Goal: Use online tool/utility: Utilize a website feature to perform a specific function

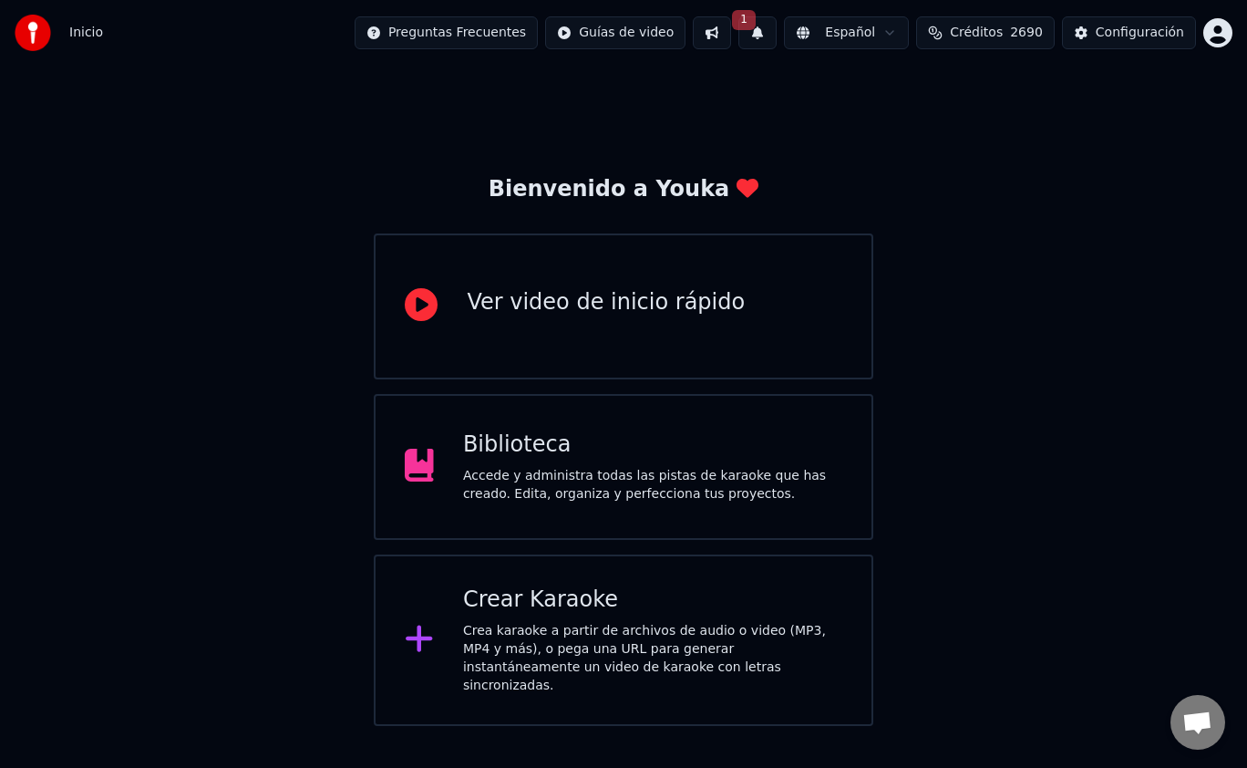
click at [713, 36] on button at bounding box center [712, 32] width 38 height 33
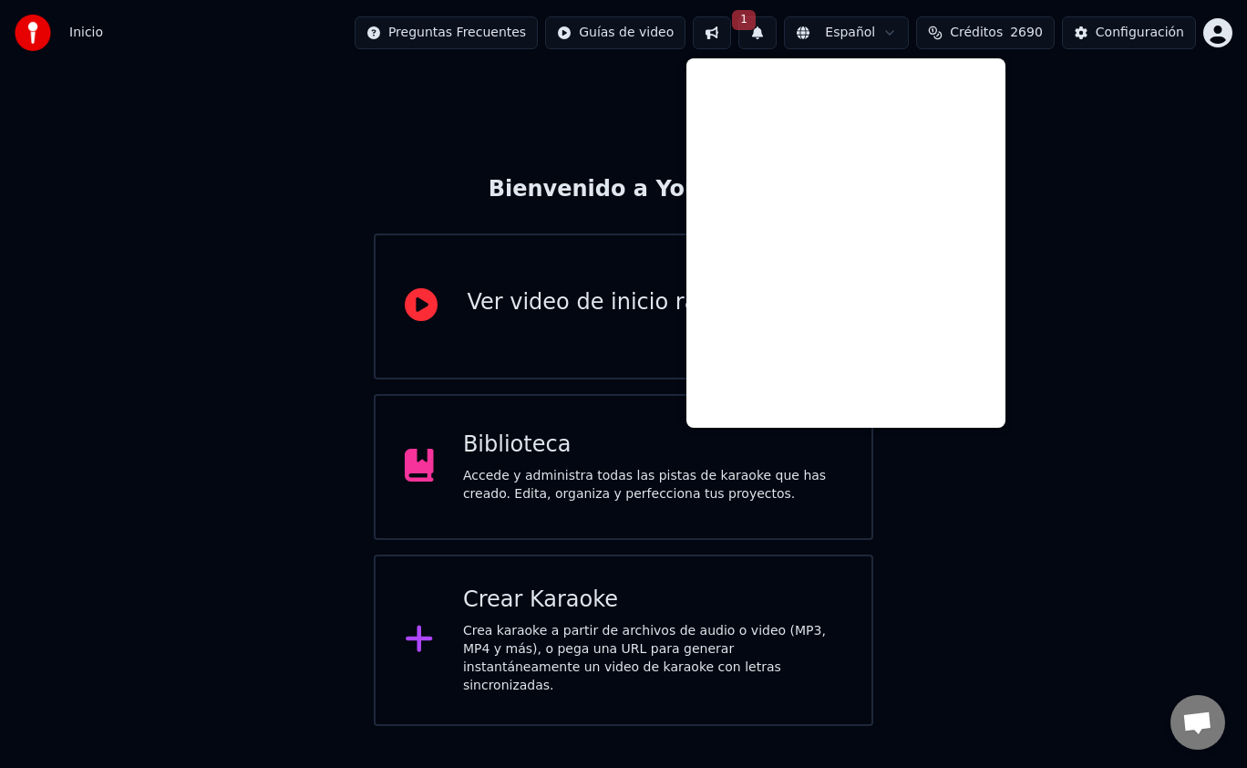
click at [760, 26] on button "1" at bounding box center [758, 32] width 38 height 33
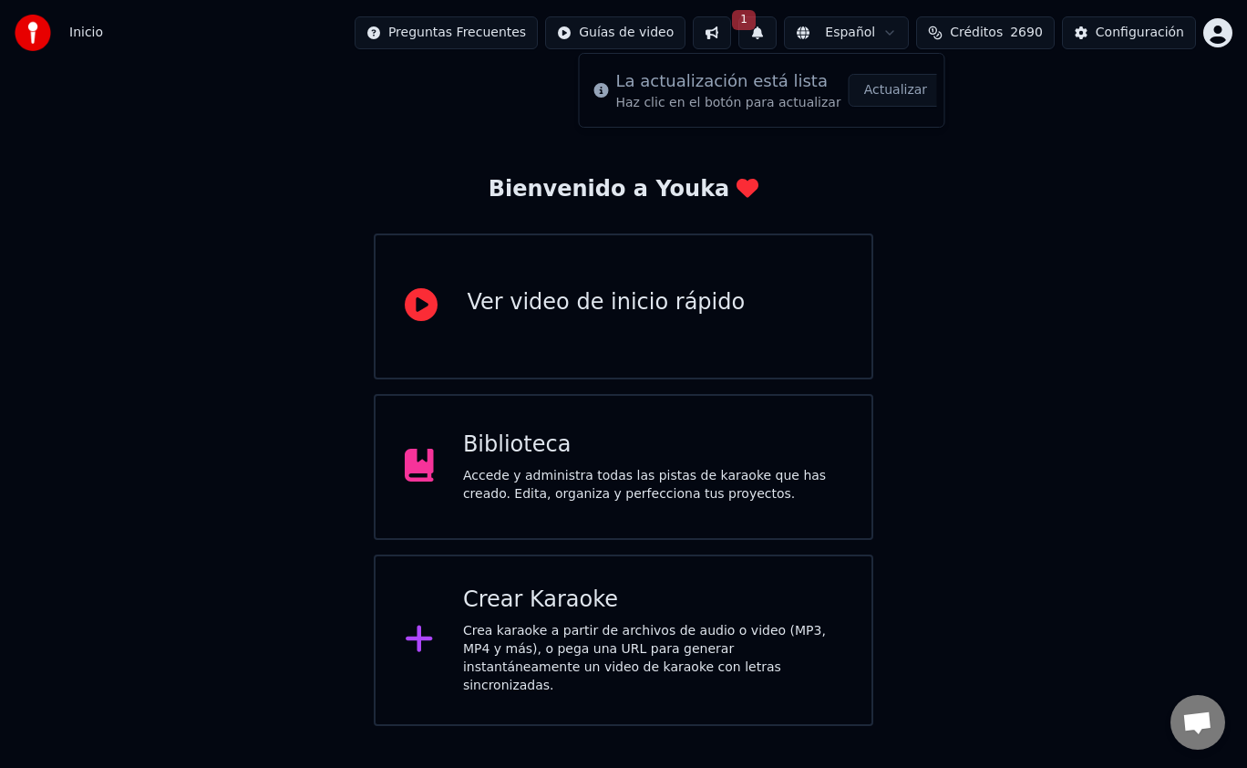
click at [872, 91] on button "Actualizar" at bounding box center [896, 90] width 94 height 33
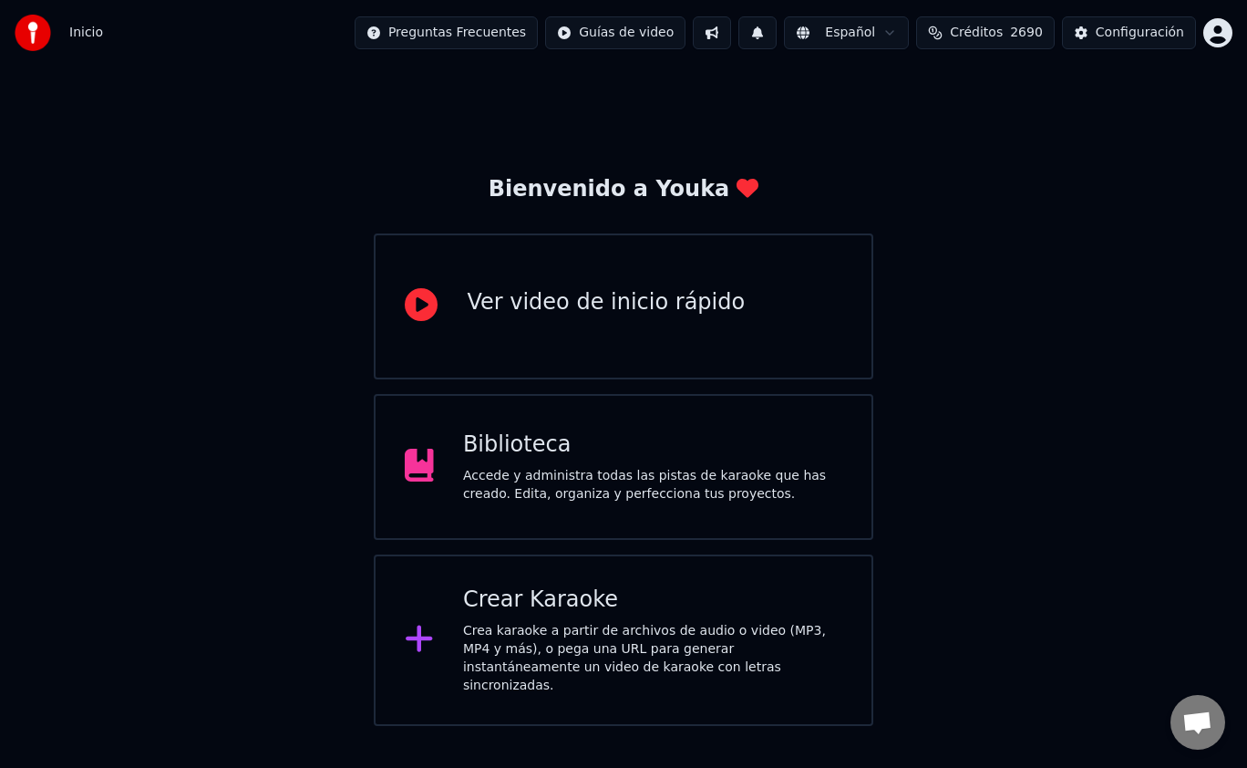
click at [702, 26] on button at bounding box center [712, 32] width 38 height 33
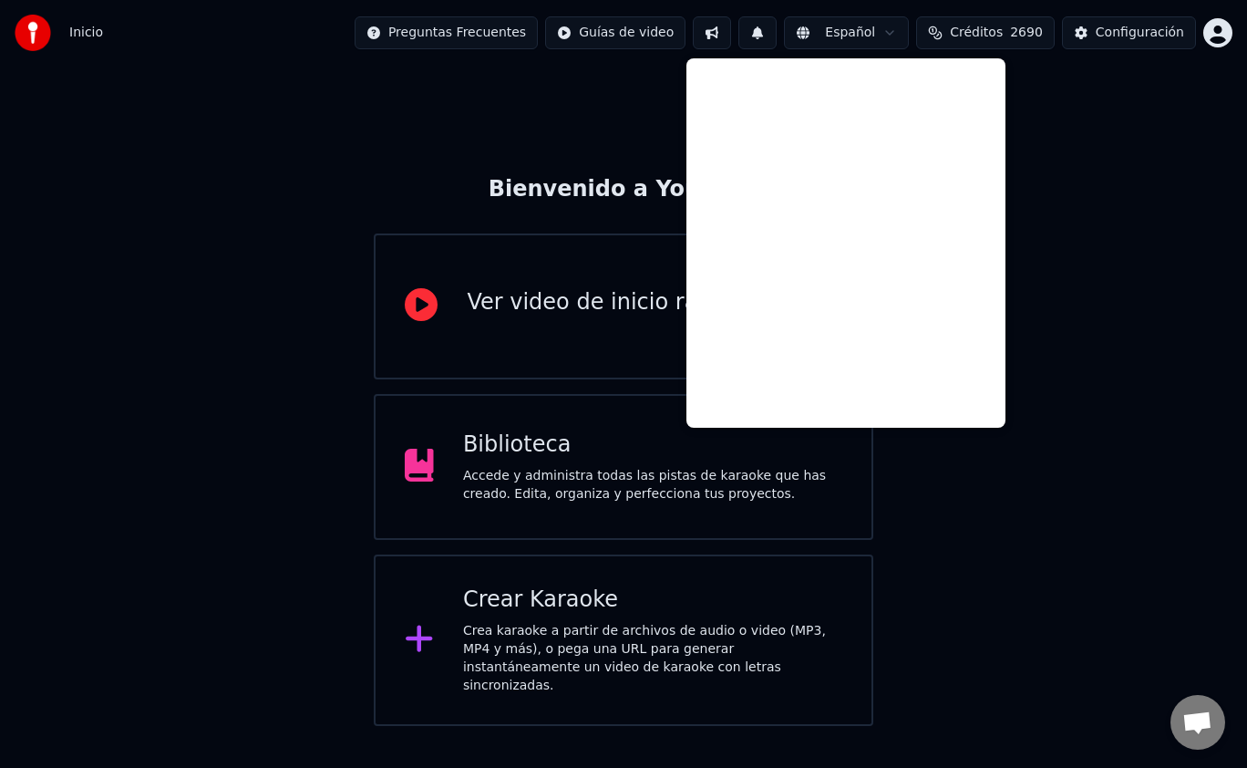
click at [702, 26] on button at bounding box center [712, 32] width 38 height 33
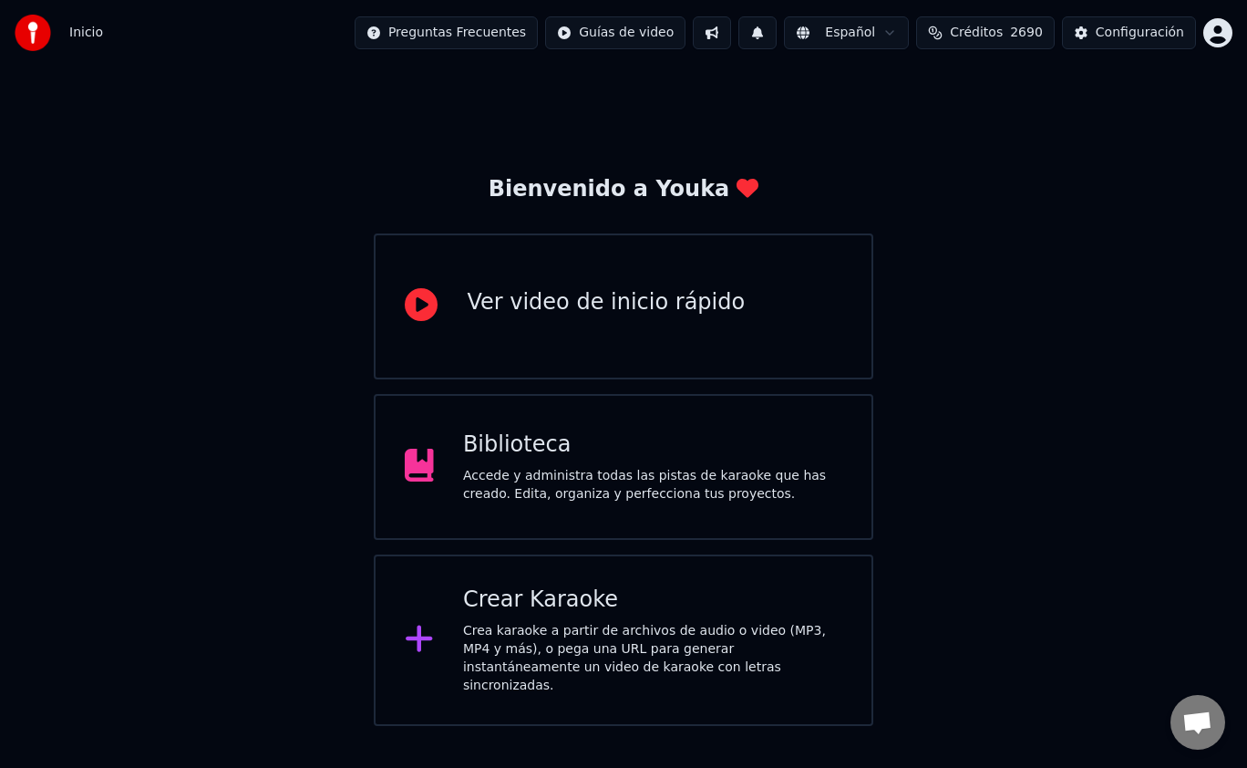
click at [623, 476] on div "Accede y administra todas las pistas de karaoke que has creado. Edita, organiza…" at bounding box center [652, 485] width 379 height 36
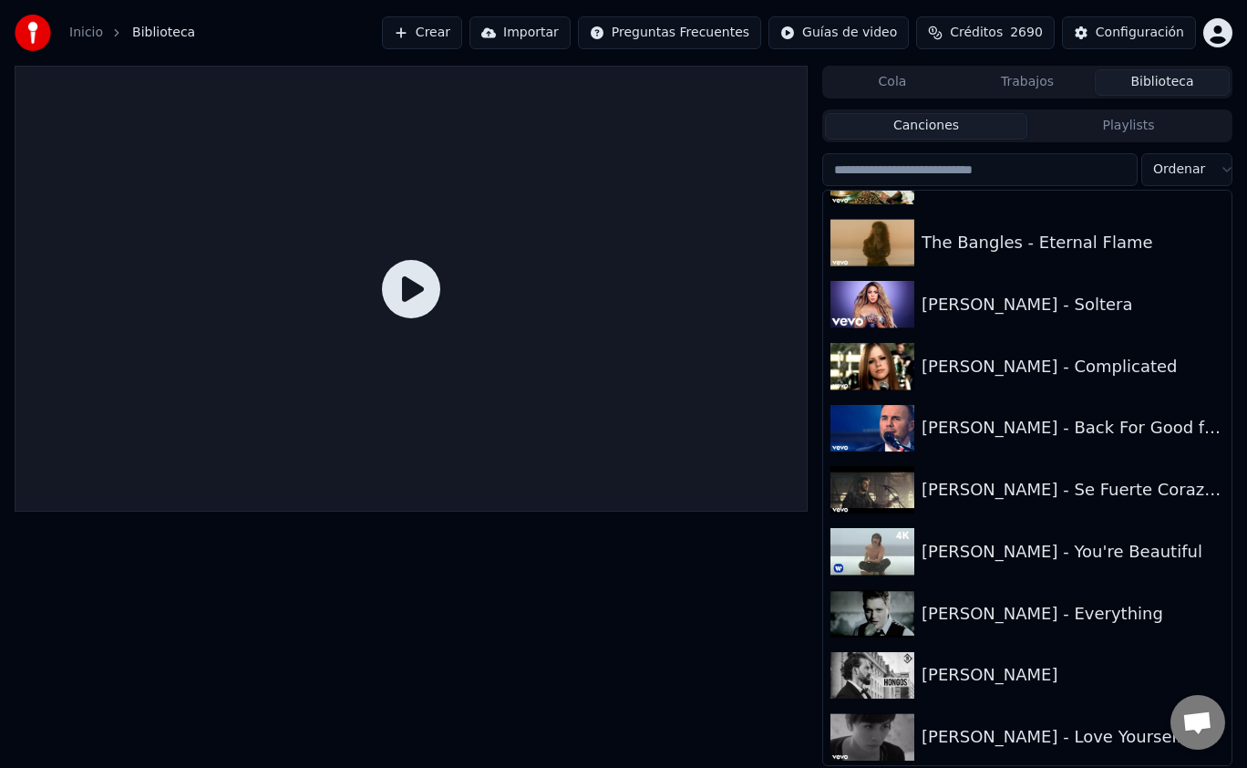
scroll to position [1717, 0]
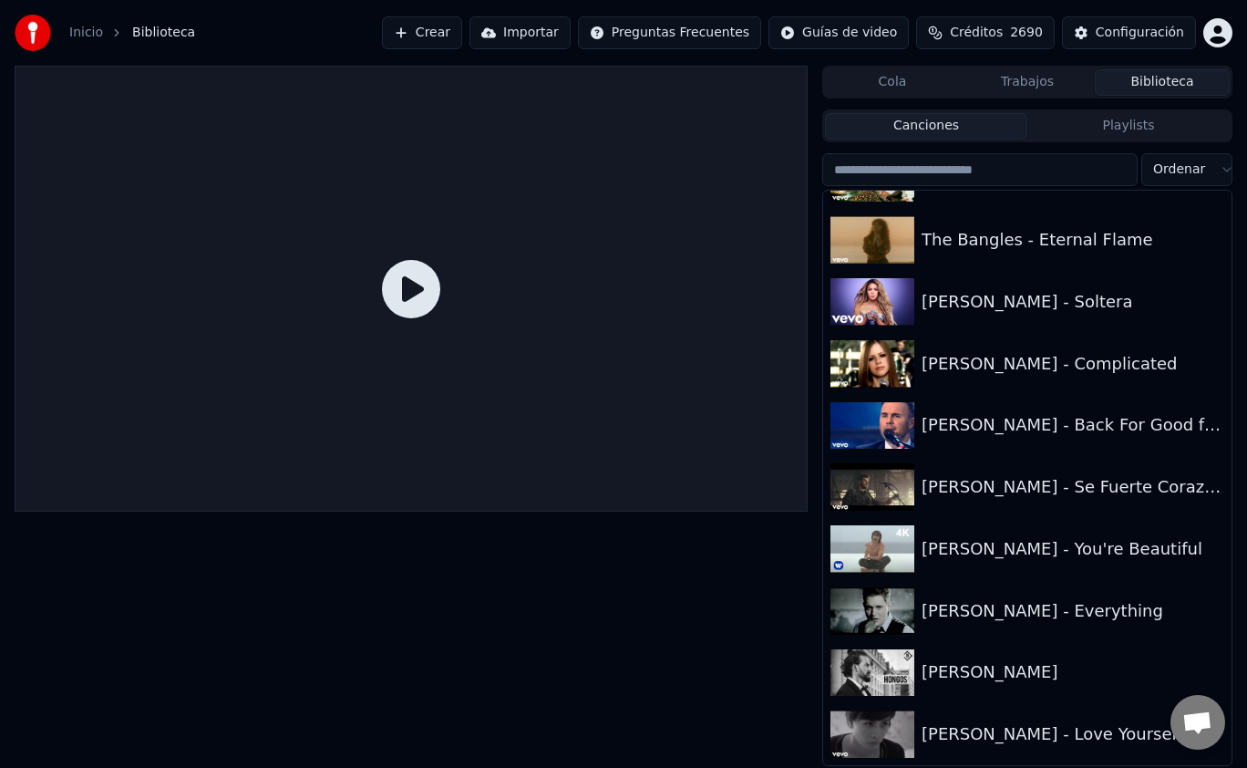
click at [666, 554] on div at bounding box center [411, 416] width 793 height 700
click at [929, 493] on div "[PERSON_NAME] - Se Fuerte Corazón" at bounding box center [1064, 487] width 284 height 26
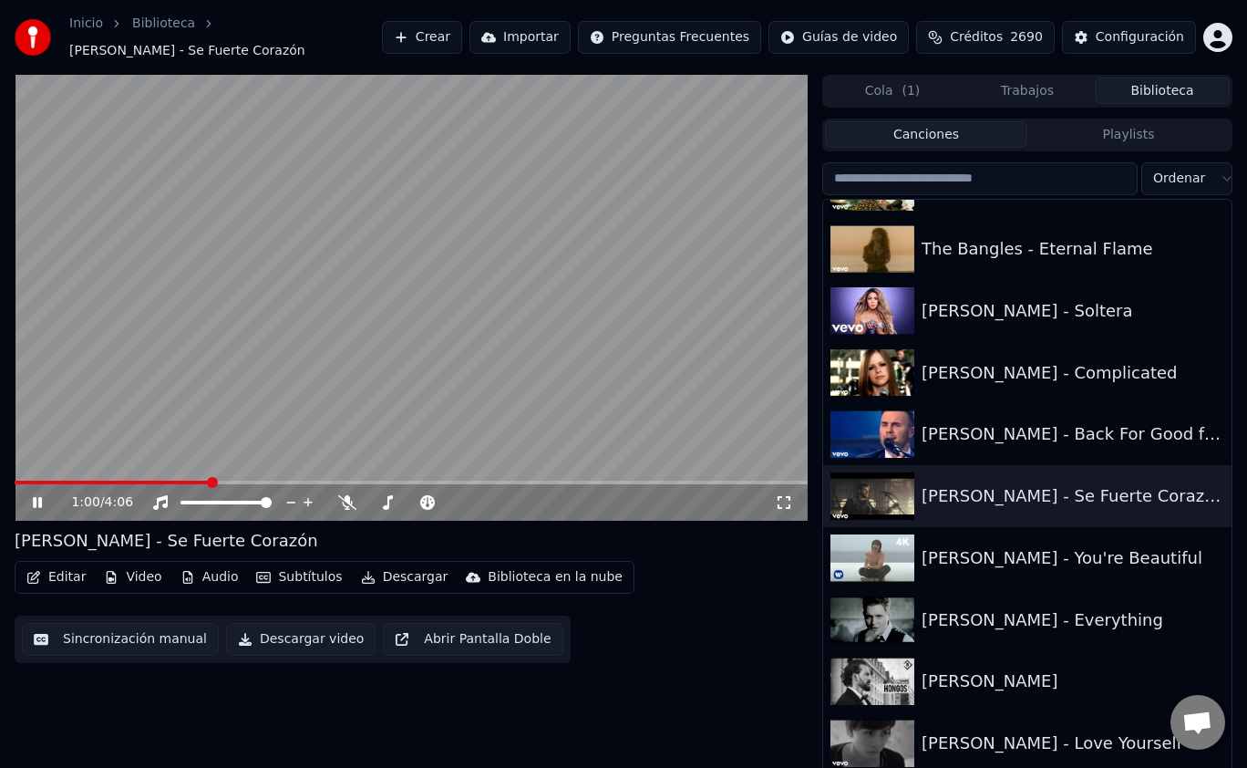
click at [42, 497] on icon at bounding box center [37, 502] width 9 height 11
click at [704, 666] on div "1:00 / 4:06 [PERSON_NAME] Fuerte Corazón Editar Video Audio Subtítulos Descarga…" at bounding box center [411, 425] width 793 height 700
click at [32, 496] on icon at bounding box center [37, 502] width 11 height 13
click at [40, 497] on icon at bounding box center [37, 502] width 9 height 11
click at [681, 640] on div "Editar Video Audio Subtítulos Descargar Biblioteca en la nube Sincronización ma…" at bounding box center [411, 612] width 793 height 102
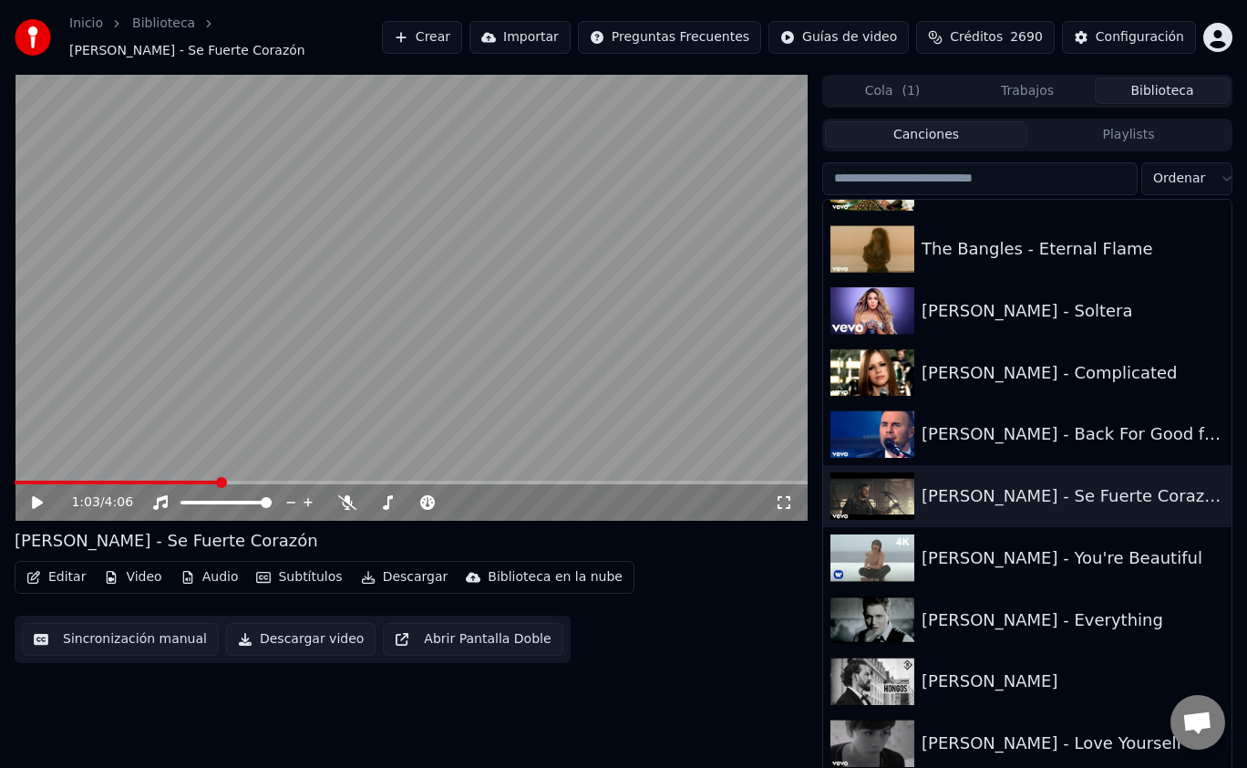
click at [37, 496] on icon at bounding box center [37, 502] width 11 height 13
click at [15, 481] on span at bounding box center [15, 483] width 0 height 4
click at [351, 499] on icon at bounding box center [347, 502] width 18 height 15
click at [23, 481] on span at bounding box center [80, 483] width 131 height 4
click at [45, 495] on icon at bounding box center [50, 502] width 42 height 15
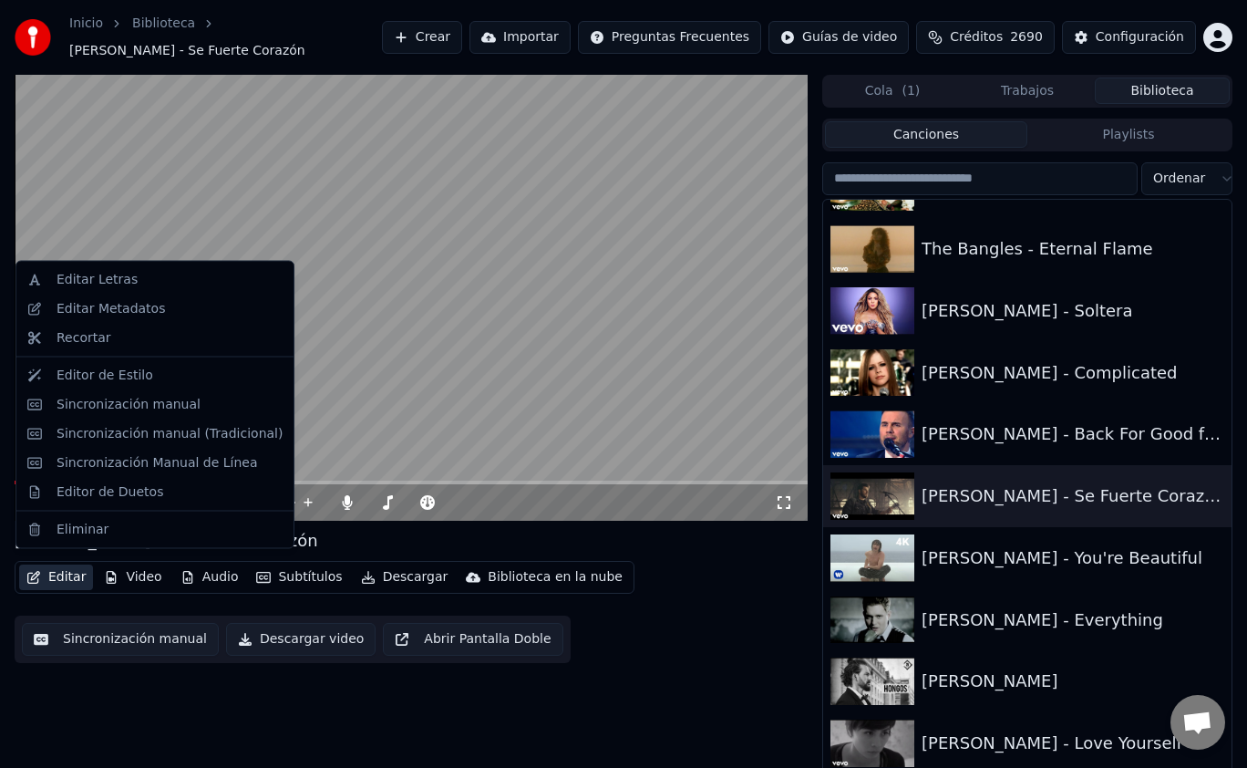
click at [50, 571] on button "Editar" at bounding box center [56, 577] width 74 height 26
click at [168, 367] on div "Editor de Estilo" at bounding box center [170, 375] width 226 height 18
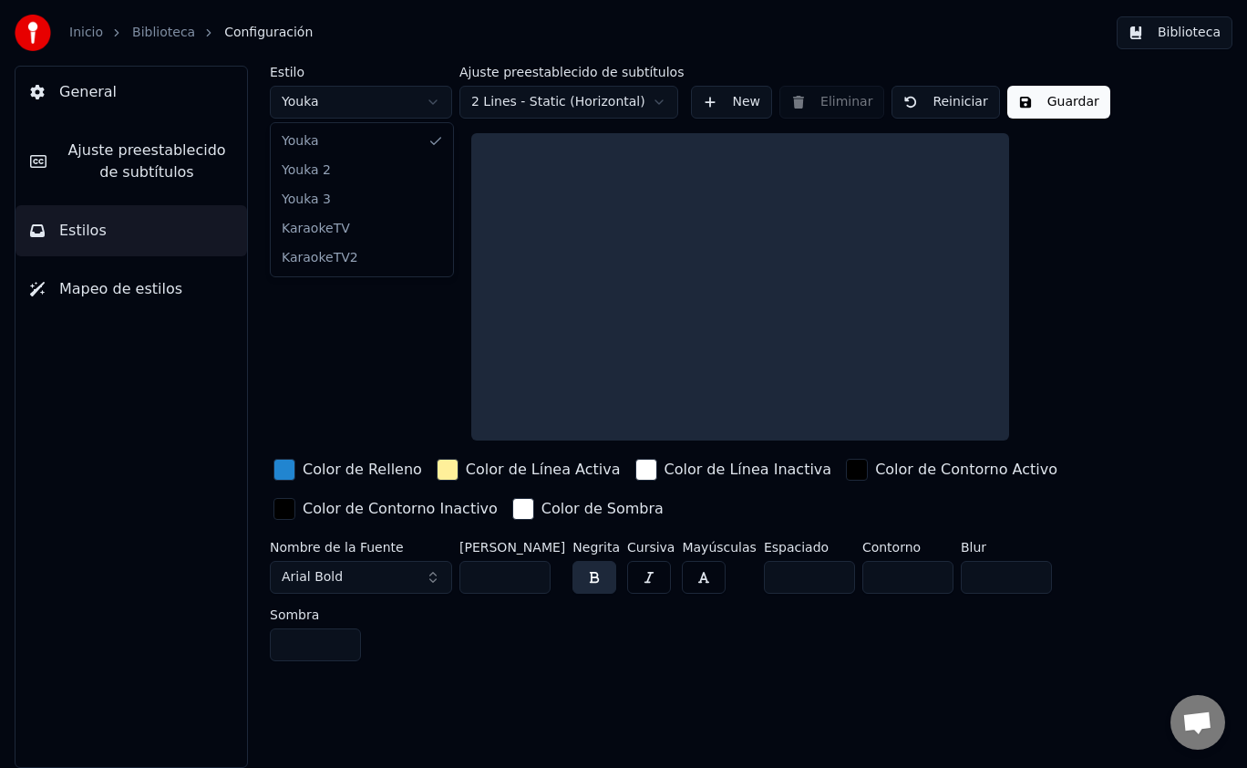
click at [437, 114] on html "Inicio Biblioteca Configuración Biblioteca General Ajuste preestablecido de sub…" at bounding box center [623, 384] width 1247 height 768
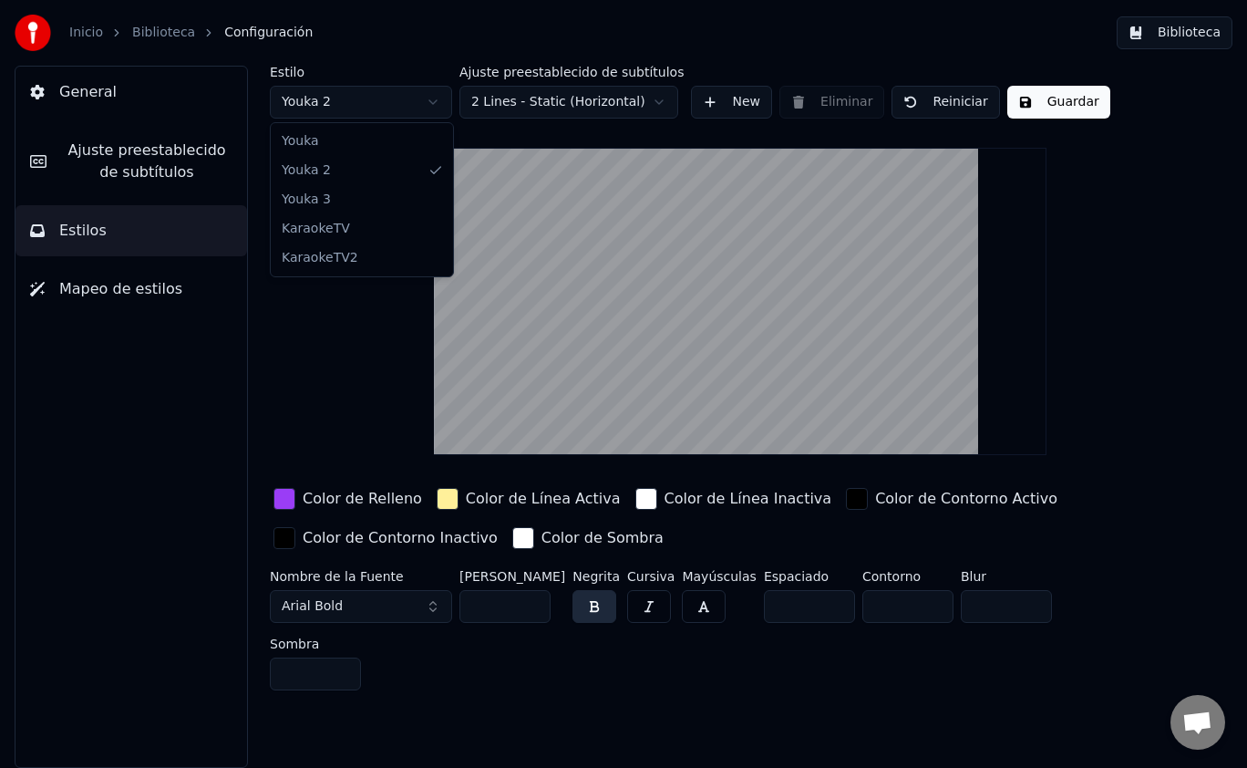
click at [438, 109] on html "Inicio Biblioteca Configuración Biblioteca General Ajuste preestablecido de sub…" at bounding box center [623, 384] width 1247 height 768
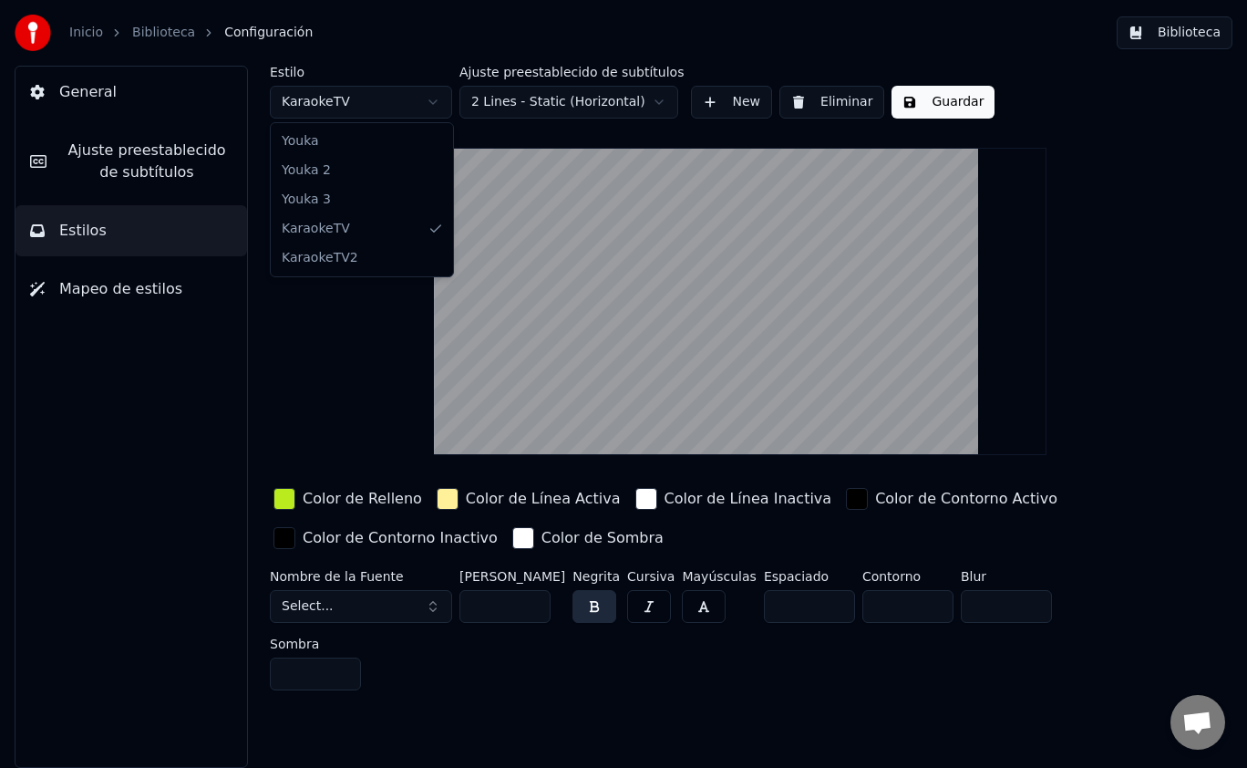
click at [437, 104] on html "Inicio Biblioteca Configuración Biblioteca General Ajuste preestablecido de sub…" at bounding box center [623, 384] width 1247 height 768
click at [432, 108] on html "Inicio Biblioteca Configuración Biblioteca General Ajuste preestablecido de sub…" at bounding box center [623, 384] width 1247 height 768
